Goal: Task Accomplishment & Management: Manage account settings

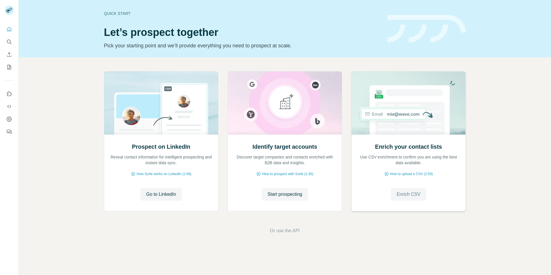
click at [400, 192] on span "Enrich CSV" at bounding box center [409, 194] width 24 height 7
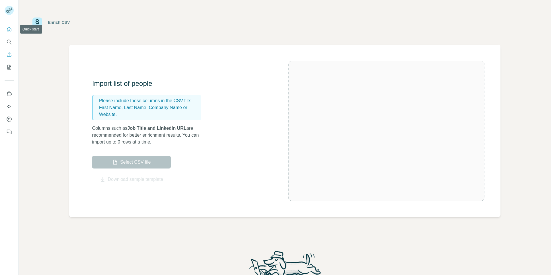
click at [10, 28] on icon "Quick start" at bounding box center [9, 29] width 6 height 6
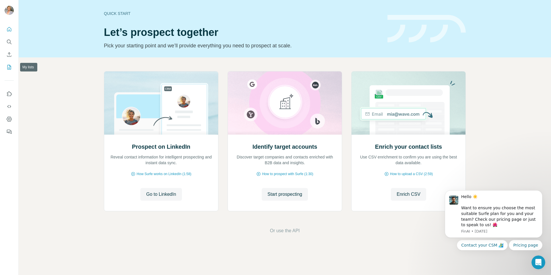
click at [9, 68] on icon "My lists" at bounding box center [9, 67] width 6 height 6
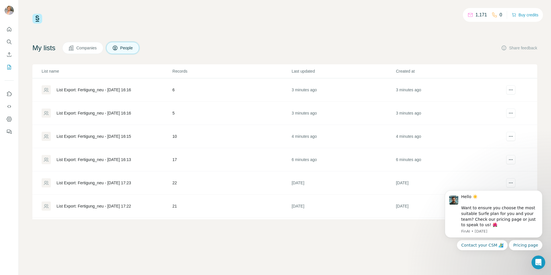
click at [90, 160] on div "List Export: Fertigung_neu - [DATE] 16:13" at bounding box center [94, 160] width 75 height 6
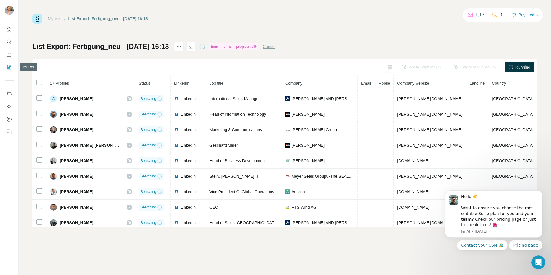
click at [12, 68] on icon "My lists" at bounding box center [9, 67] width 6 height 6
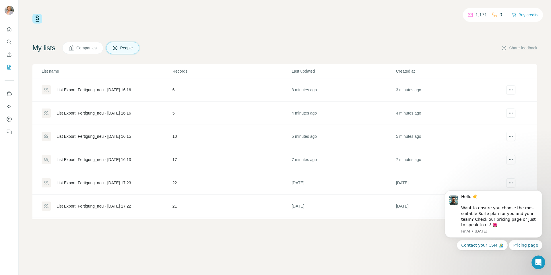
click at [101, 135] on div "List Export: Fertigung_neu - [DATE] 16:15" at bounding box center [94, 136] width 75 height 6
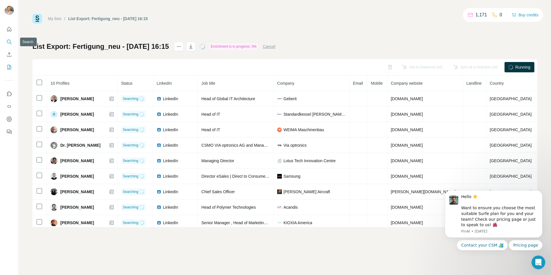
click at [9, 41] on icon "Search" at bounding box center [9, 42] width 6 height 6
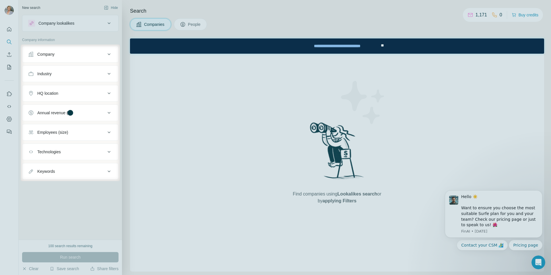
click at [11, 67] on div at bounding box center [10, 112] width 21 height 137
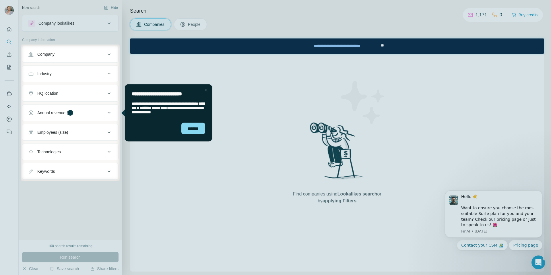
click at [208, 90] on div "Close Step" at bounding box center [206, 89] width 7 height 7
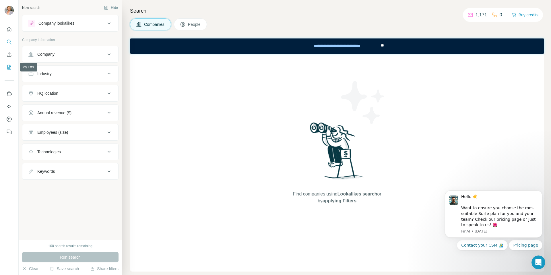
click at [10, 67] on icon "My lists" at bounding box center [9, 67] width 6 height 6
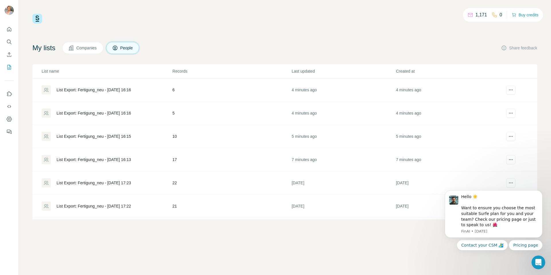
click at [125, 160] on div "List Export: Fertigung_neu - [DATE] 16:13" at bounding box center [94, 160] width 75 height 6
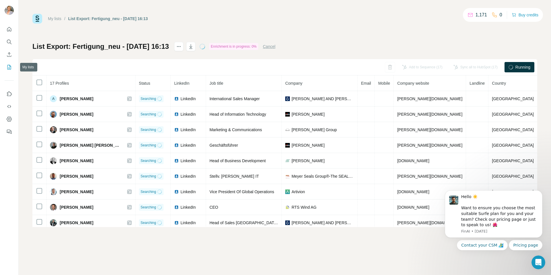
click at [8, 69] on icon "My lists" at bounding box center [9, 67] width 6 height 6
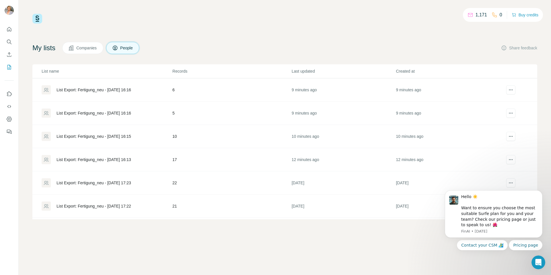
click at [104, 113] on div "List Export: Fertigung_neu - [DATE] 16:16" at bounding box center [94, 113] width 75 height 6
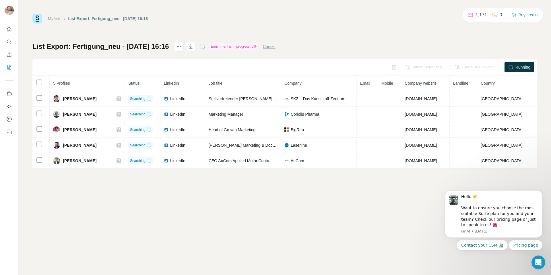
click at [510, 69] on circle at bounding box center [511, 67] width 6 height 6
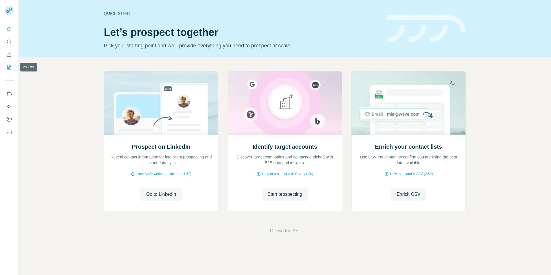
click at [8, 68] on icon "My lists" at bounding box center [9, 67] width 6 height 6
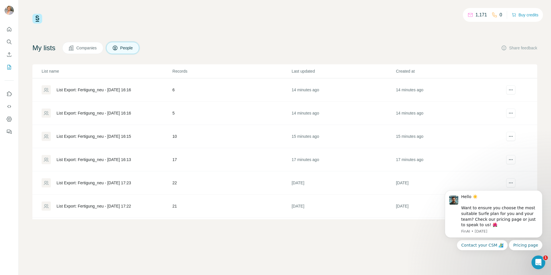
click at [131, 159] on div "List Export: Fertigung_neu - [DATE] 16:13" at bounding box center [94, 160] width 75 height 6
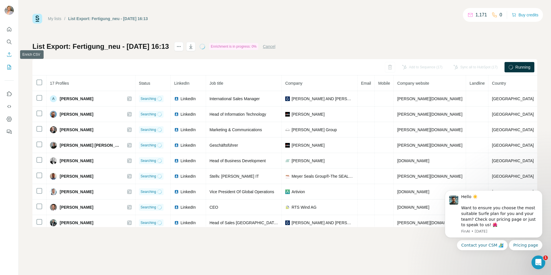
click at [8, 56] on icon "Enrich CSV" at bounding box center [9, 55] width 6 height 6
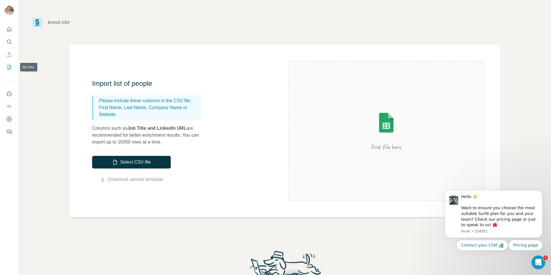
click at [9, 66] on icon "My lists" at bounding box center [9, 67] width 3 height 4
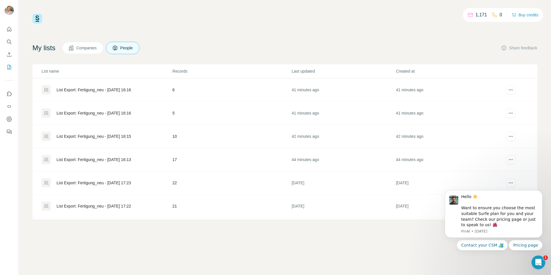
click at [111, 158] on div "List Export: Fertigung_neu - [DATE] 16:13" at bounding box center [94, 160] width 75 height 6
